Goal: Task Accomplishment & Management: Use online tool/utility

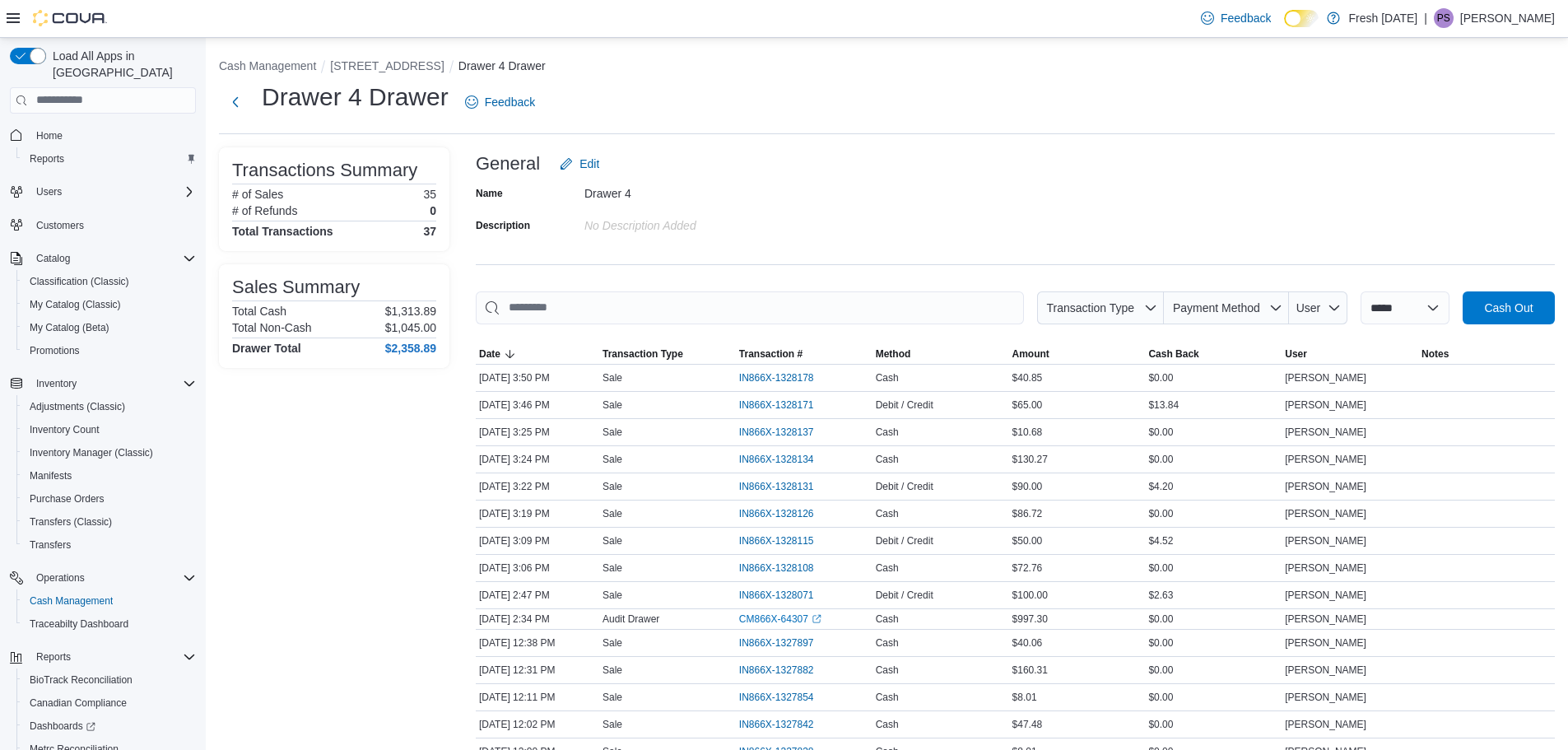
scroll to position [99, 0]
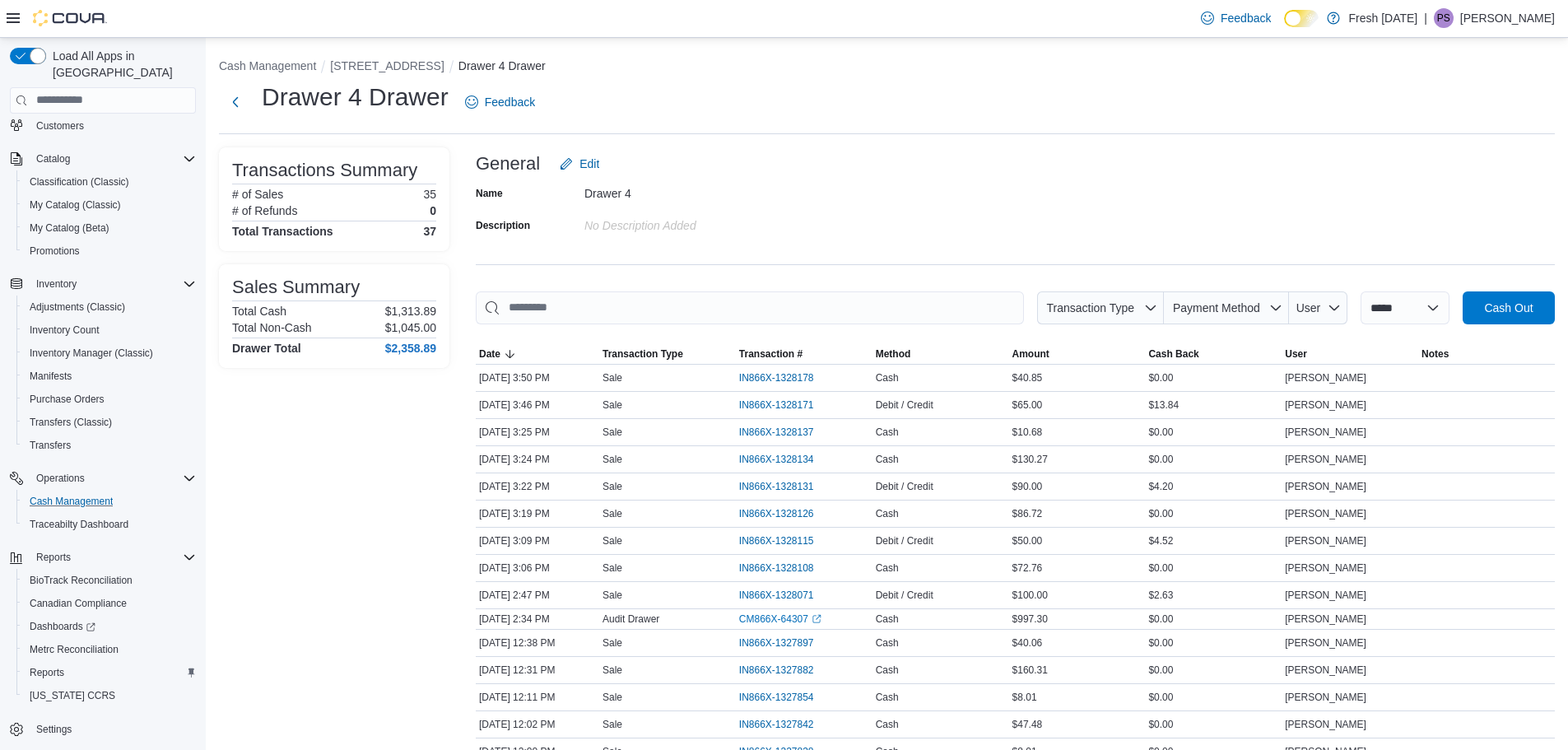
click at [70, 490] on button "Cash Management" at bounding box center [110, 501] width 186 height 23
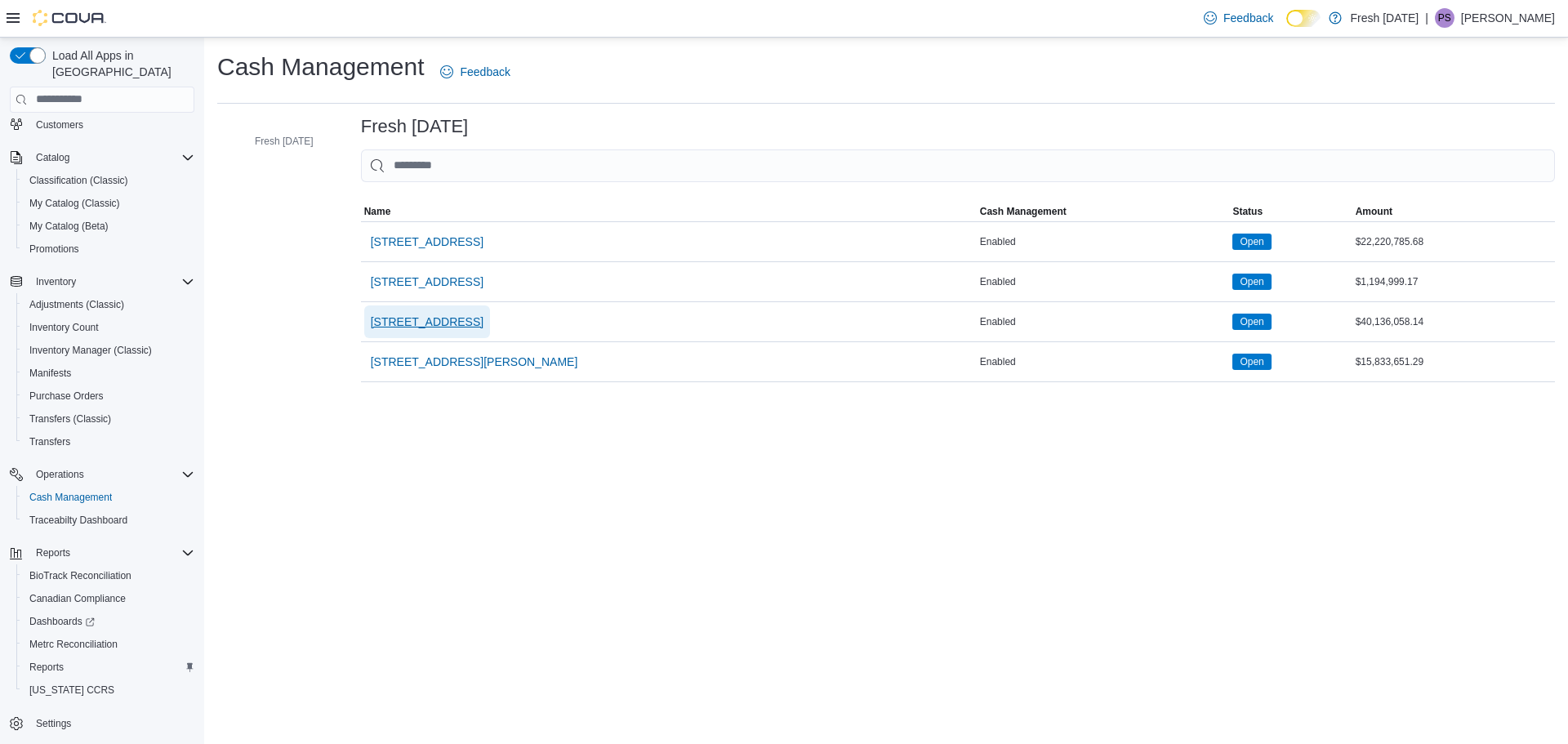
click at [414, 332] on span "[STREET_ADDRESS]" at bounding box center [427, 322] width 113 height 33
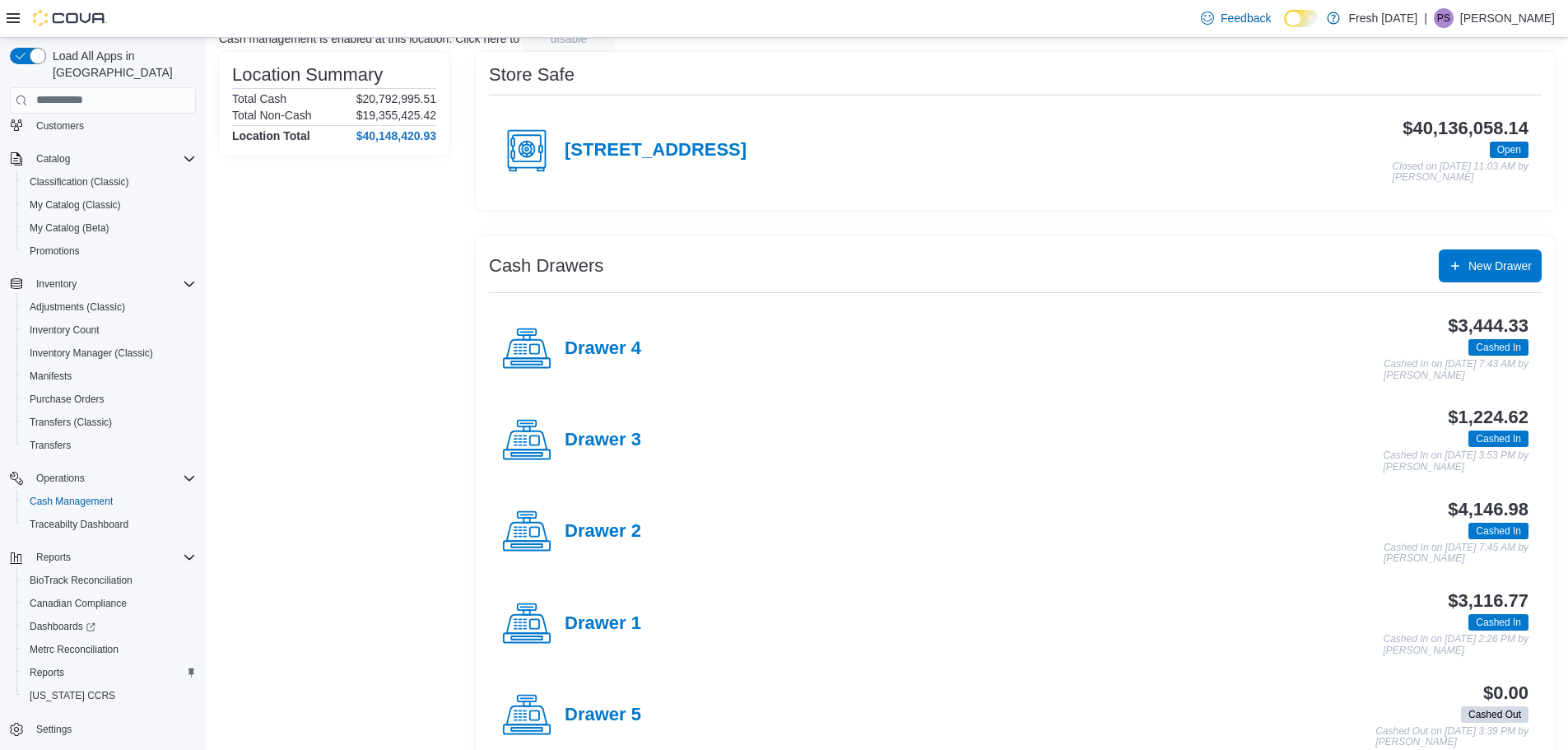
scroll to position [165, 0]
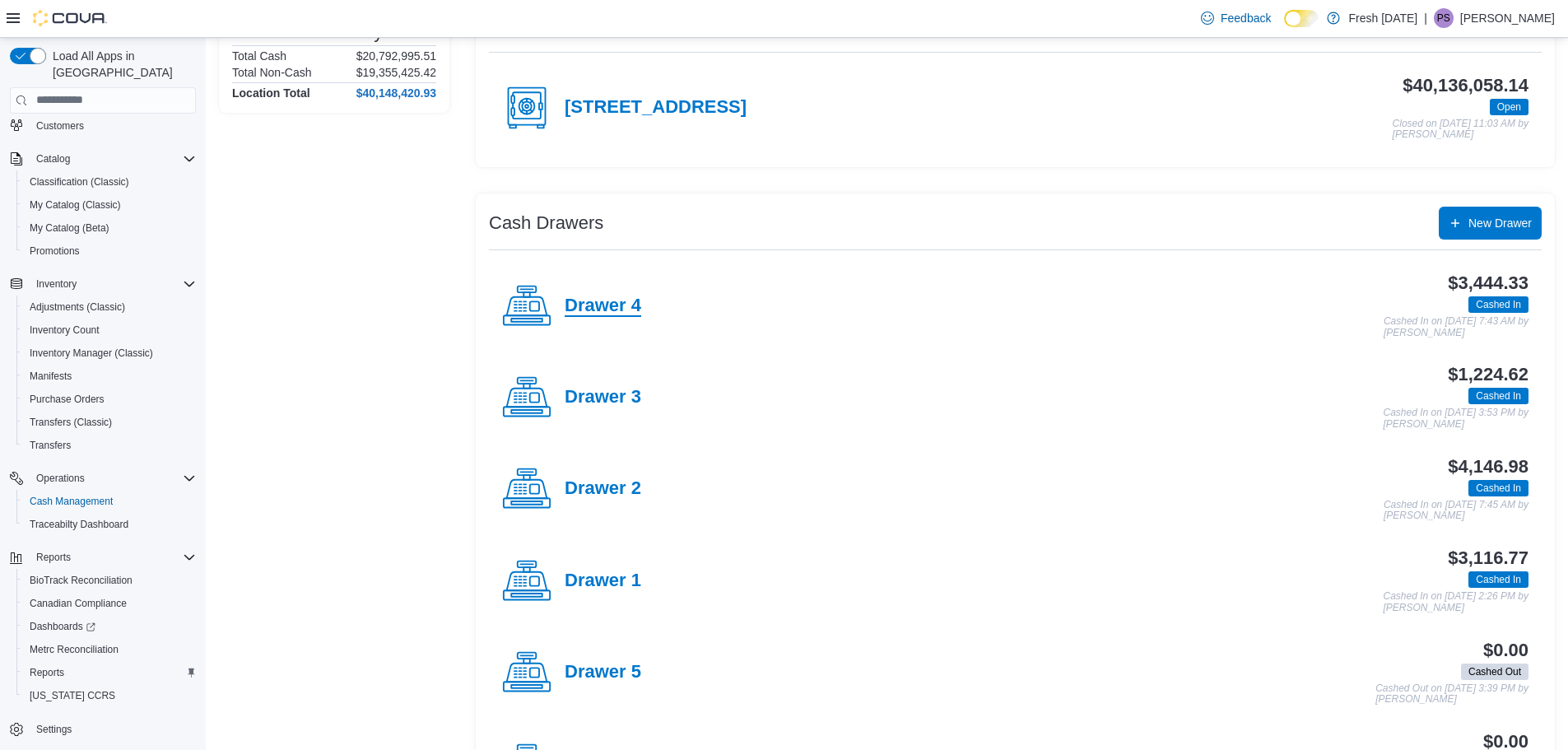
click at [633, 307] on h4 "Drawer 4" at bounding box center [603, 306] width 77 height 22
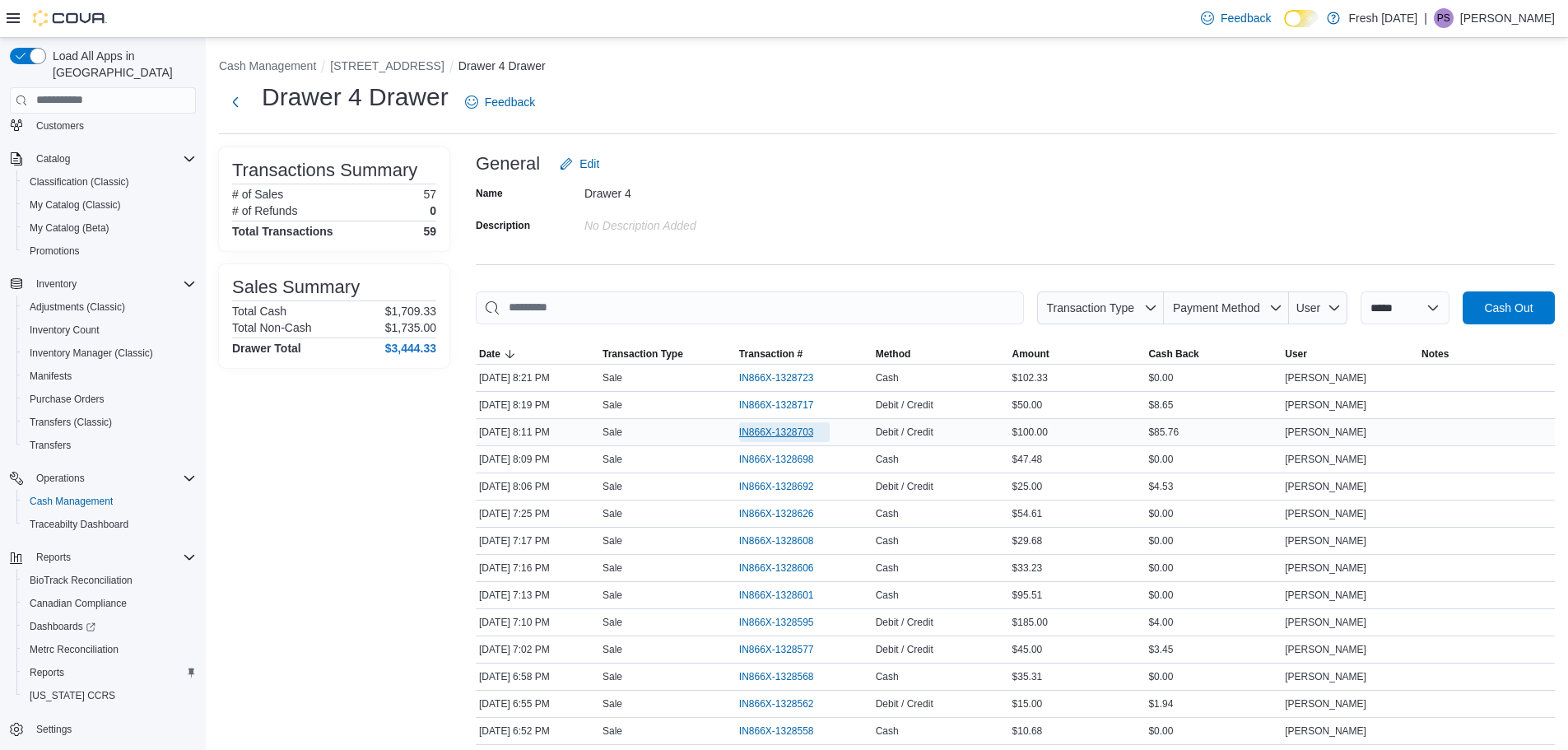
click at [783, 433] on span "IN866X-1328703" at bounding box center [776, 432] width 75 height 13
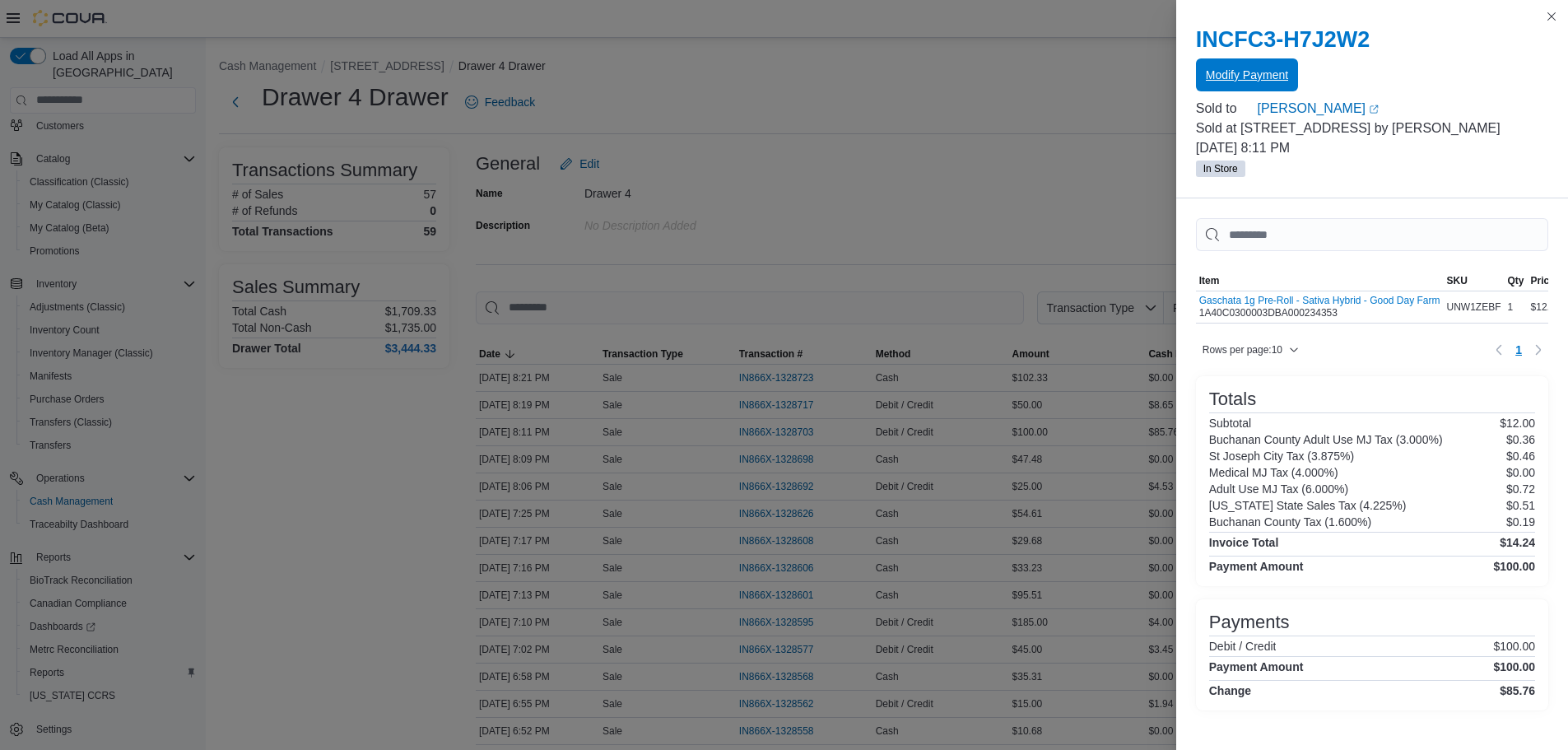
click at [1236, 80] on span "Modify Payment" at bounding box center [1246, 74] width 82 height 16
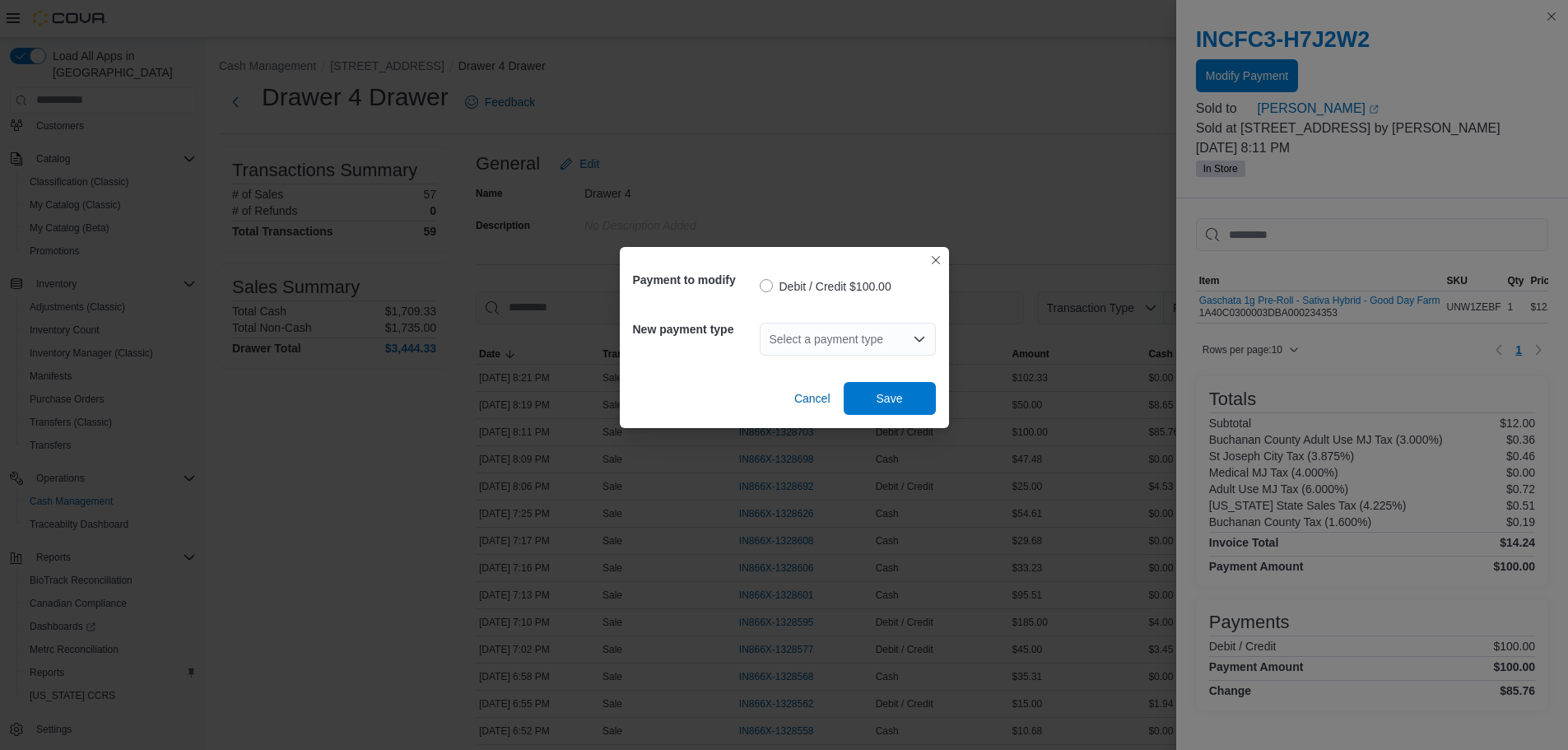
click at [845, 339] on div "Select a payment type" at bounding box center [848, 339] width 176 height 33
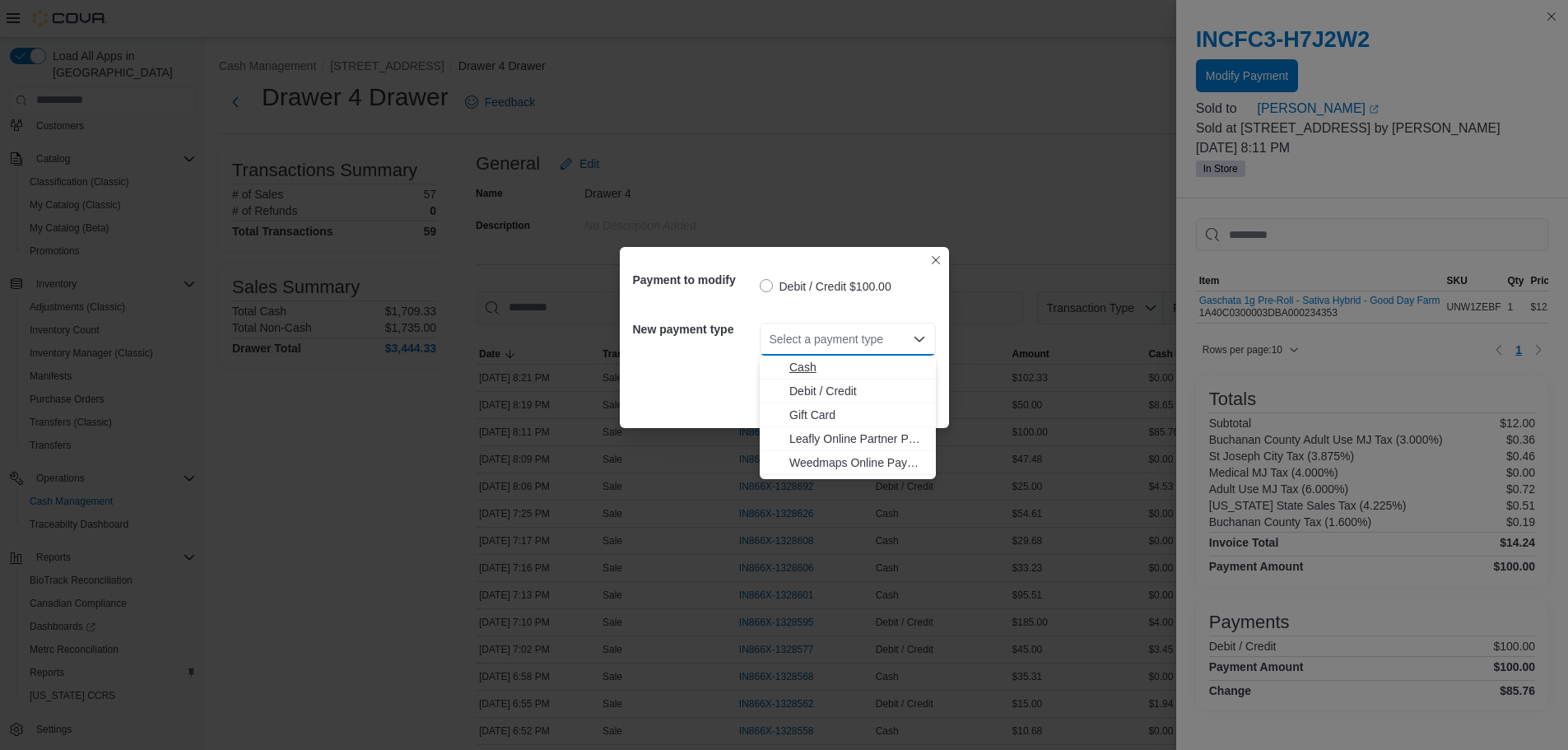
click at [839, 368] on span "Cash" at bounding box center [857, 367] width 136 height 16
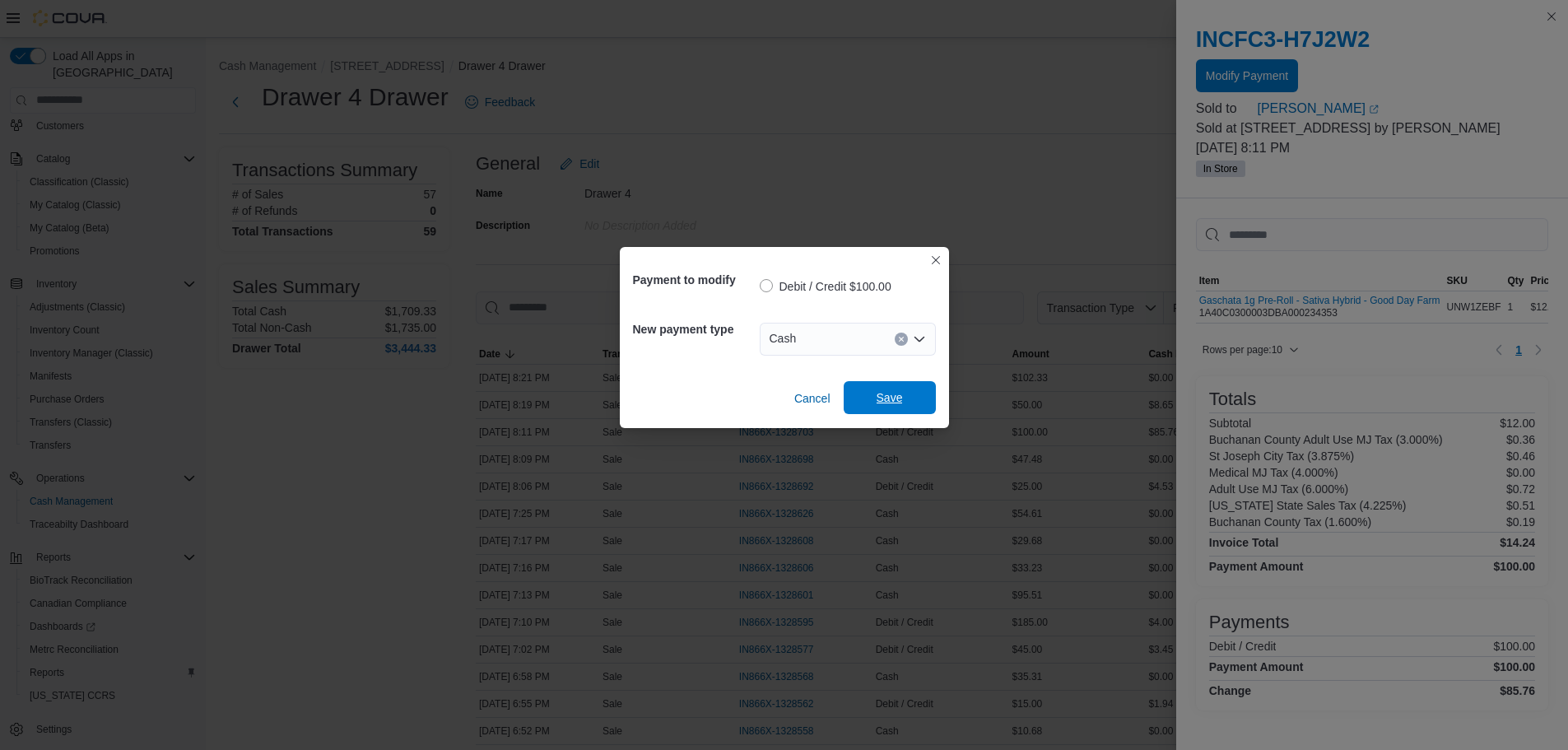
click at [873, 389] on span "Save" at bounding box center [890, 398] width 72 height 33
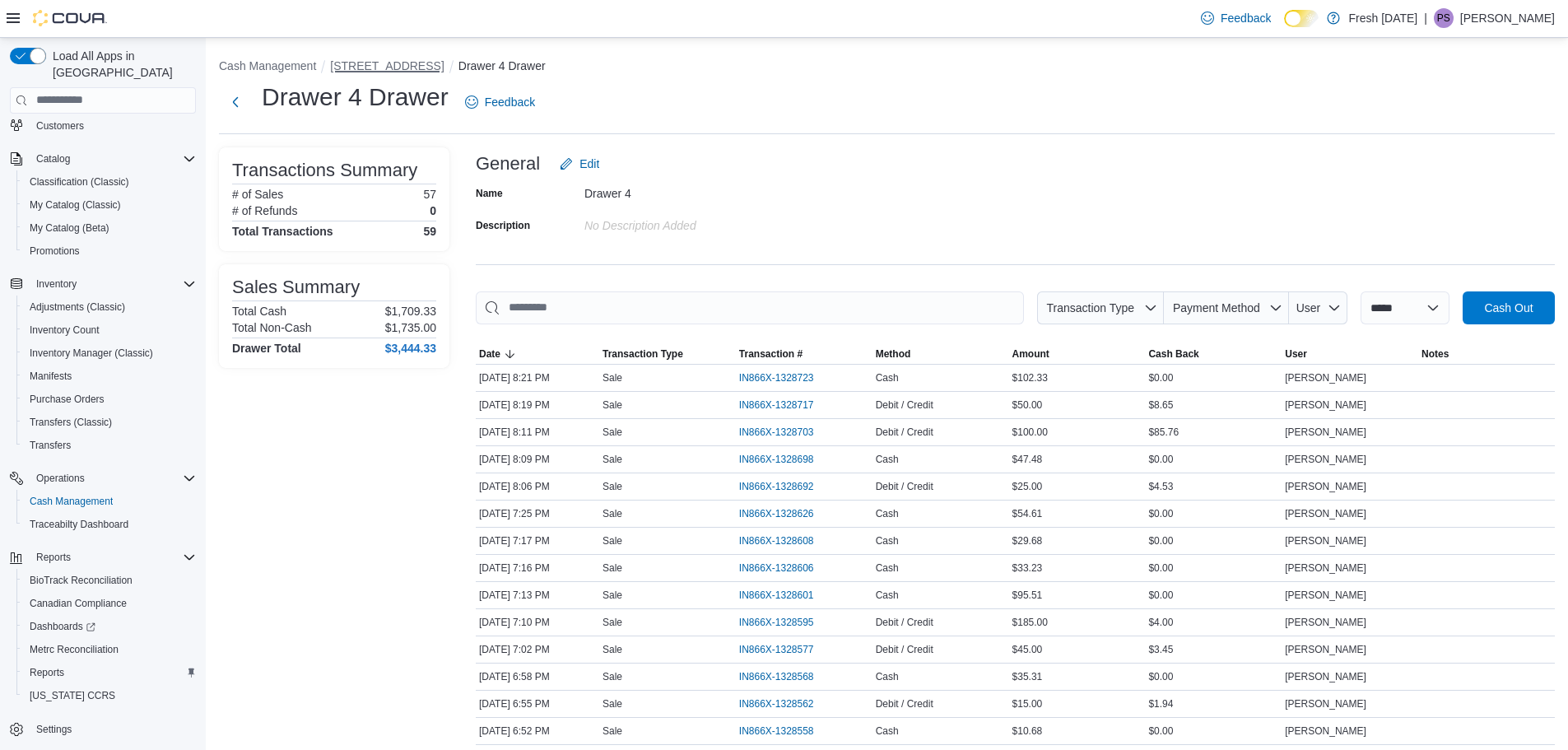
click at [404, 66] on button "[STREET_ADDRESS]" at bounding box center [387, 66] width 114 height 13
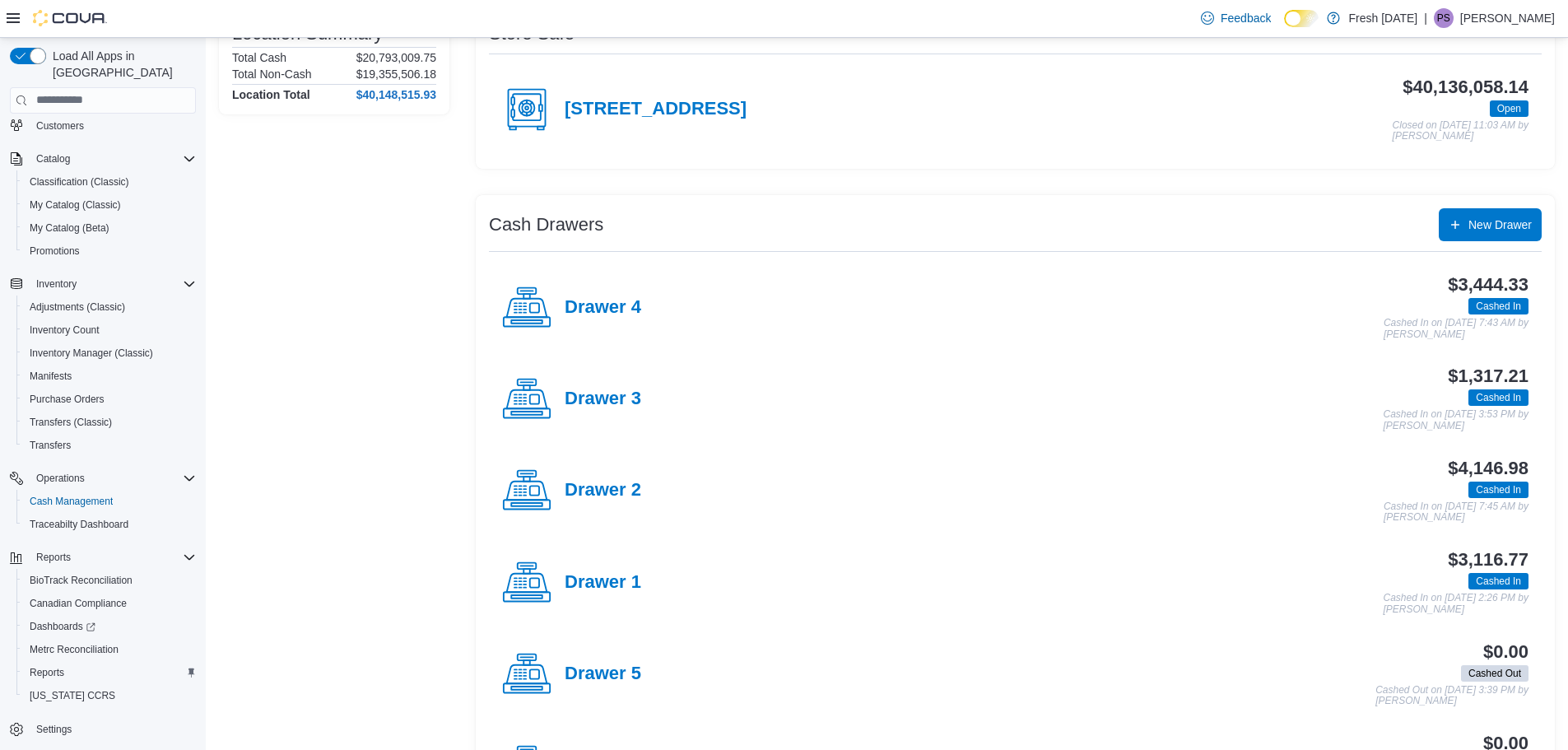
scroll to position [165, 0]
click at [623, 486] on h4 "Drawer 2" at bounding box center [603, 489] width 77 height 22
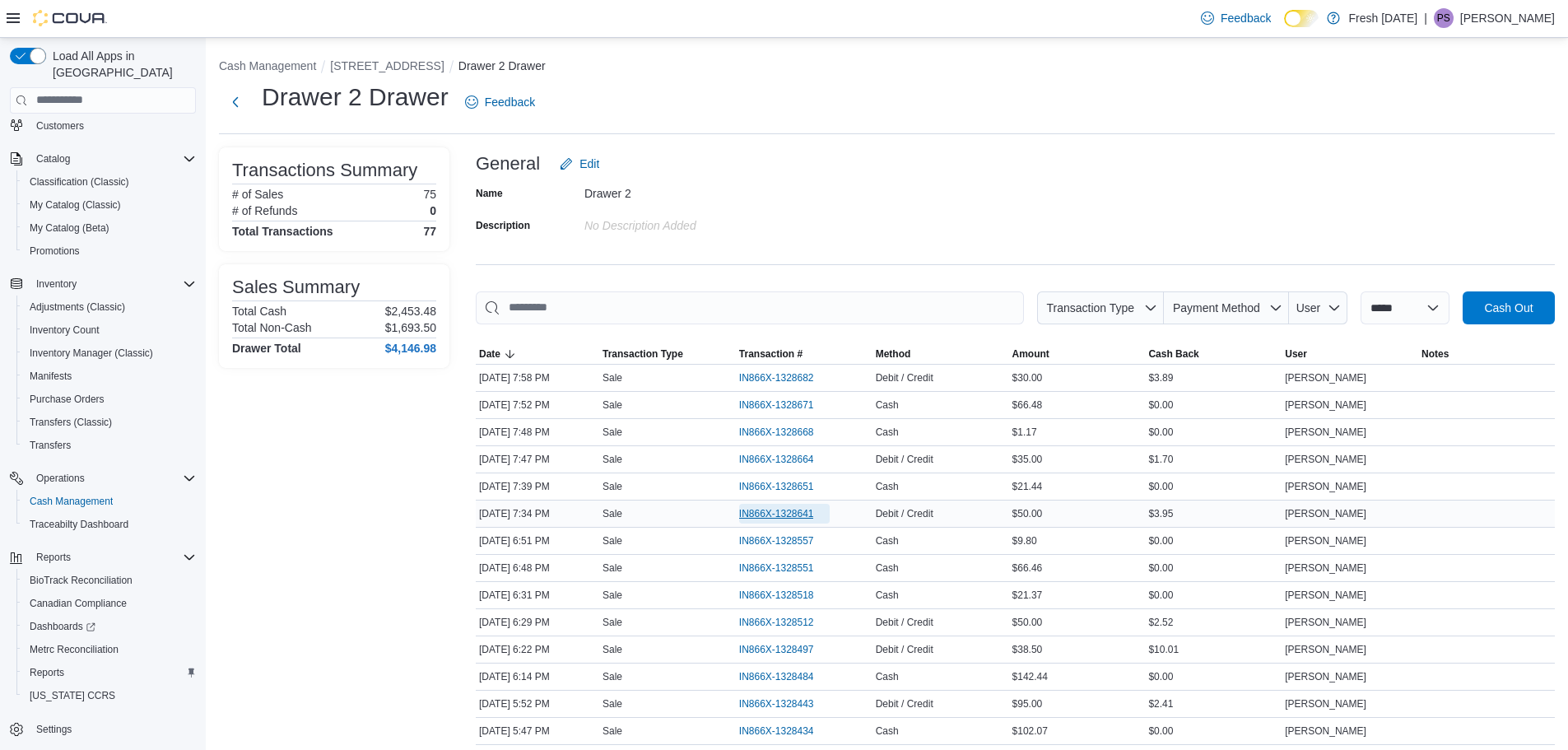
click at [803, 514] on span "IN866X-1328641" at bounding box center [776, 514] width 75 height 13
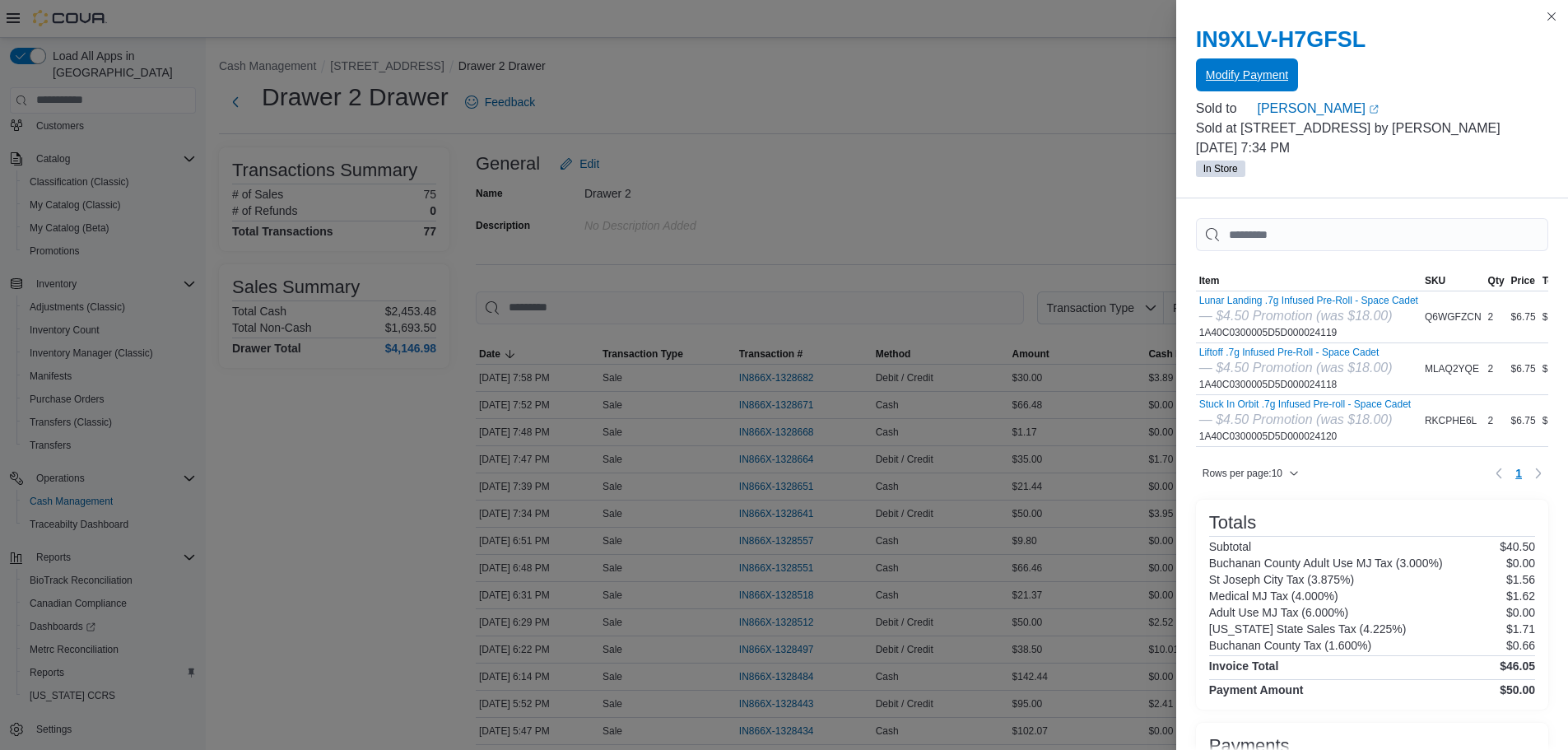
click at [1239, 70] on span "Modify Payment" at bounding box center [1246, 74] width 82 height 16
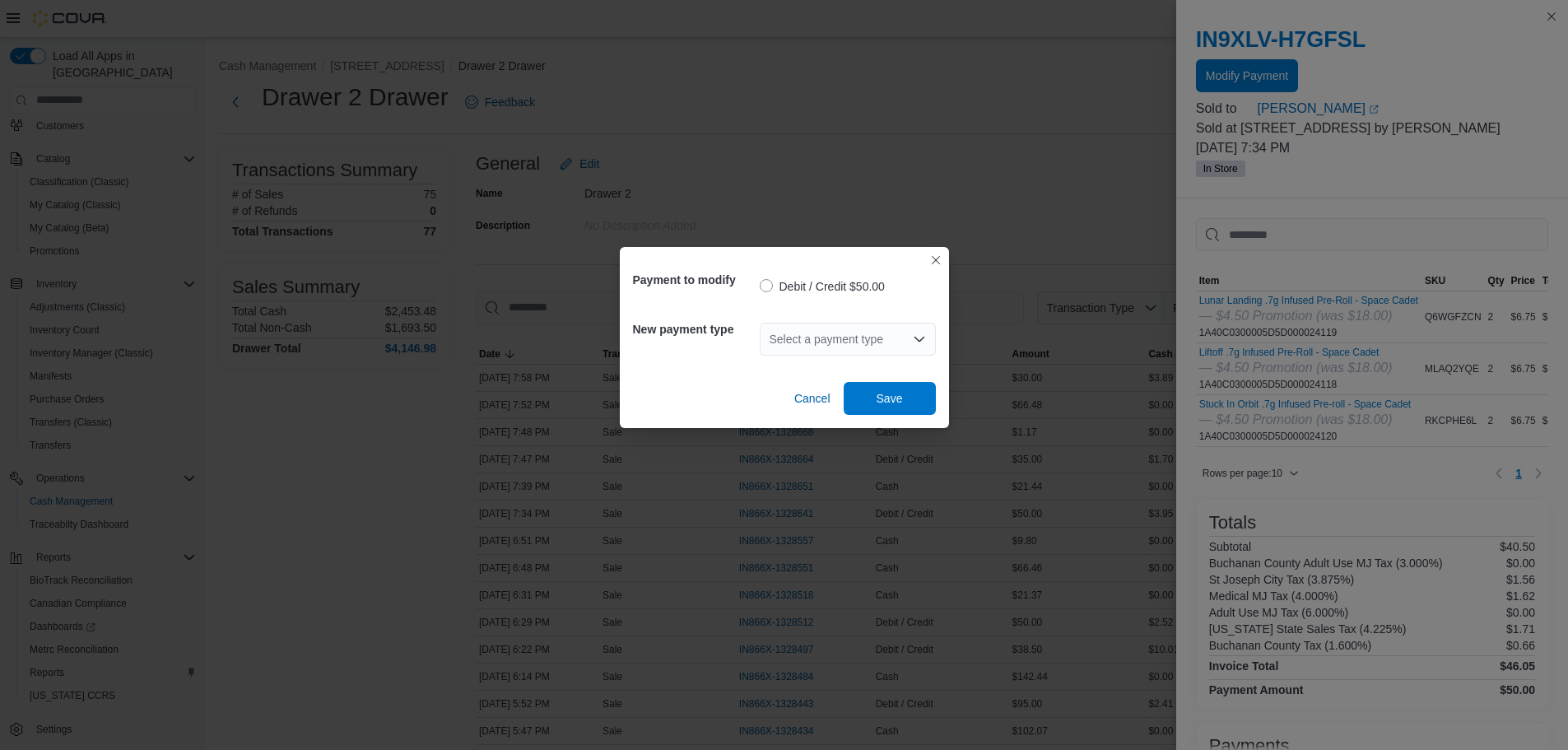
click at [804, 337] on div "Select a payment type" at bounding box center [848, 339] width 176 height 33
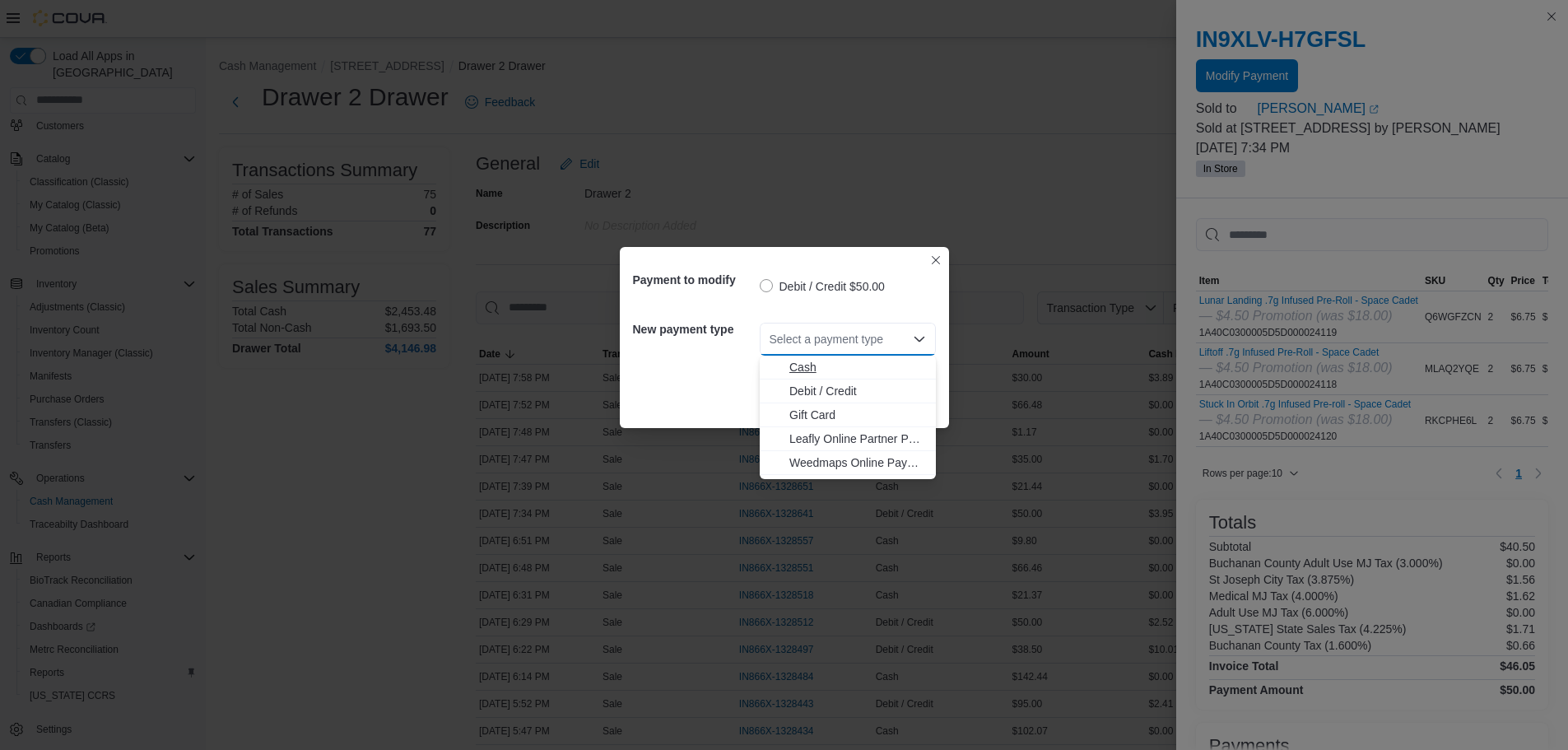
click at [804, 374] on span "Cash" at bounding box center [857, 367] width 136 height 16
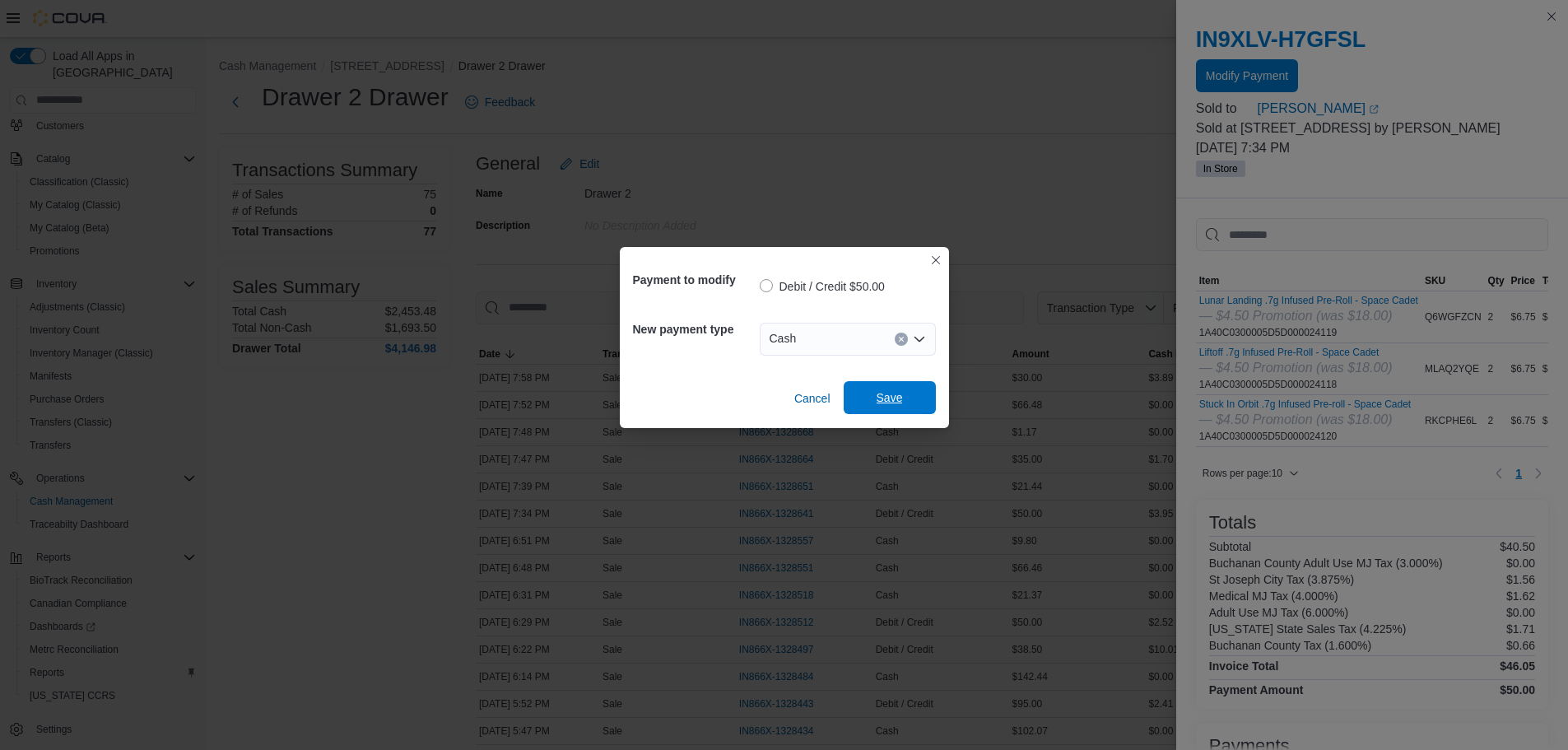
click at [885, 401] on span "Save" at bounding box center [889, 397] width 27 height 16
